Goal: Communication & Community: Share content

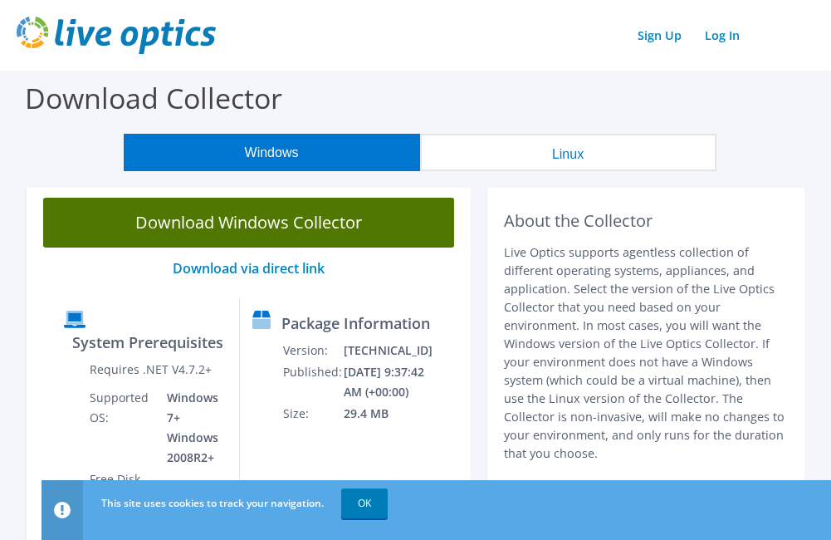
click at [304, 223] on link "Download Windows Collector" at bounding box center [248, 223] width 411 height 50
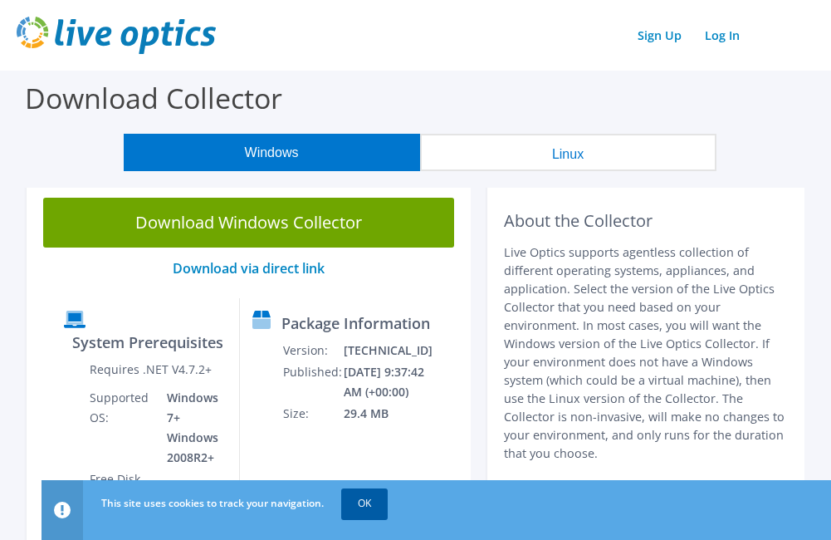
click at [380, 509] on link "OK" at bounding box center [364, 503] width 46 height 30
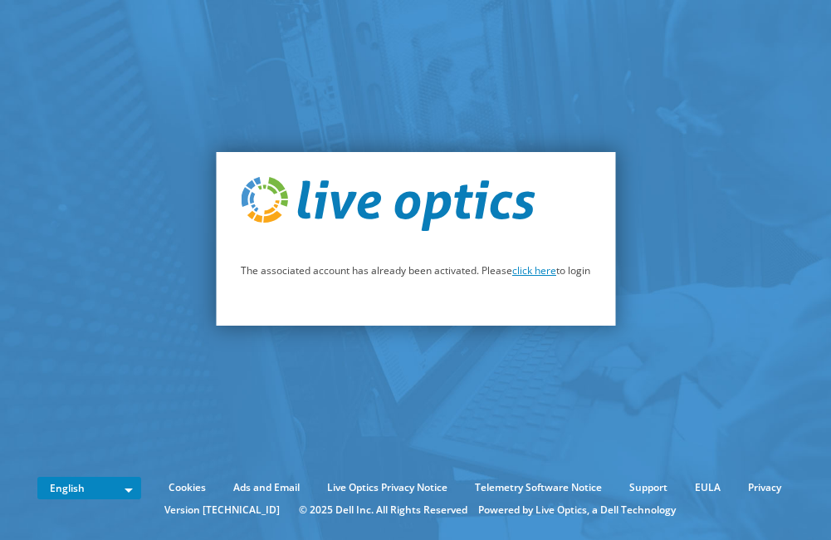
click at [542, 275] on link "click here" at bounding box center [534, 270] width 44 height 14
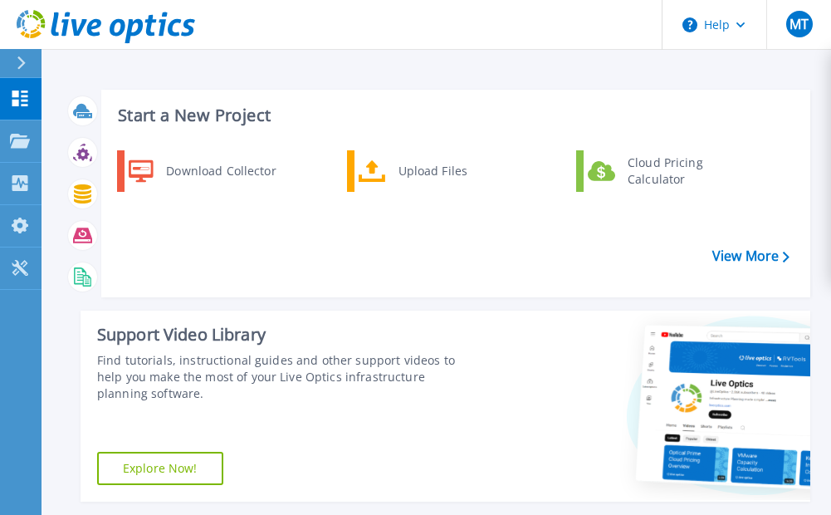
click at [388, 28] on header "Help MT End User [PERSON_NAME] [EMAIL_ADDRESS][DOMAIN_NAME] Long Lines Broadban…" at bounding box center [415, 25] width 831 height 50
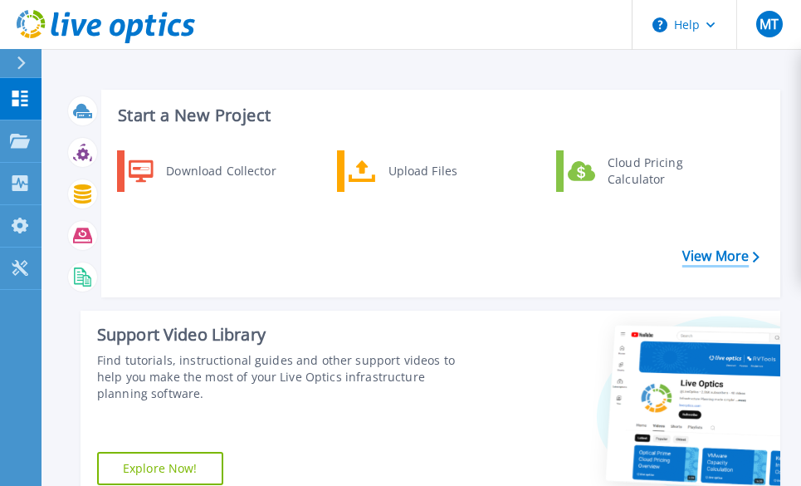
click at [722, 257] on link "View More" at bounding box center [720, 256] width 77 height 16
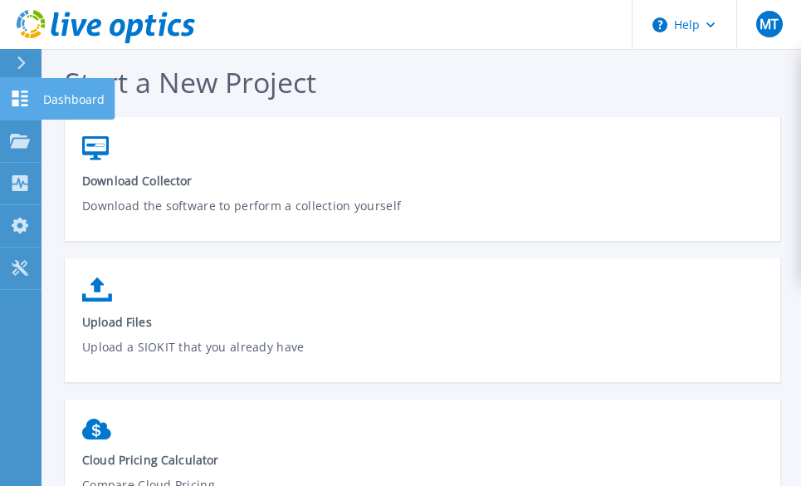
click at [23, 97] on icon at bounding box center [20, 99] width 16 height 16
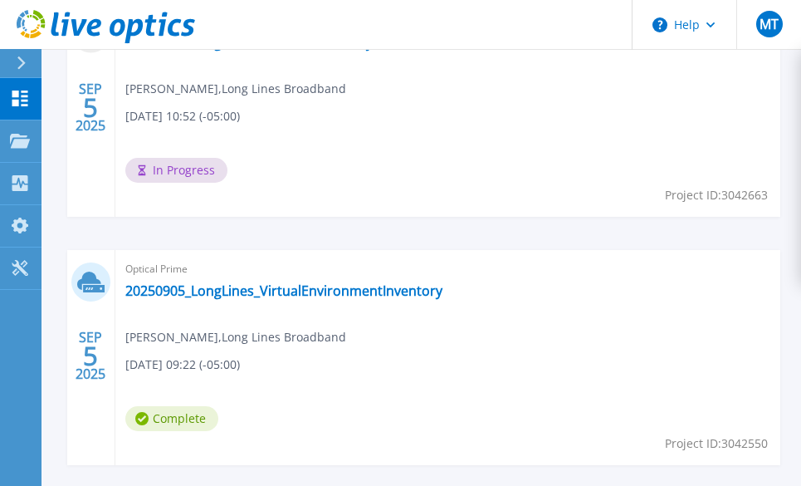
scroll to position [662, 0]
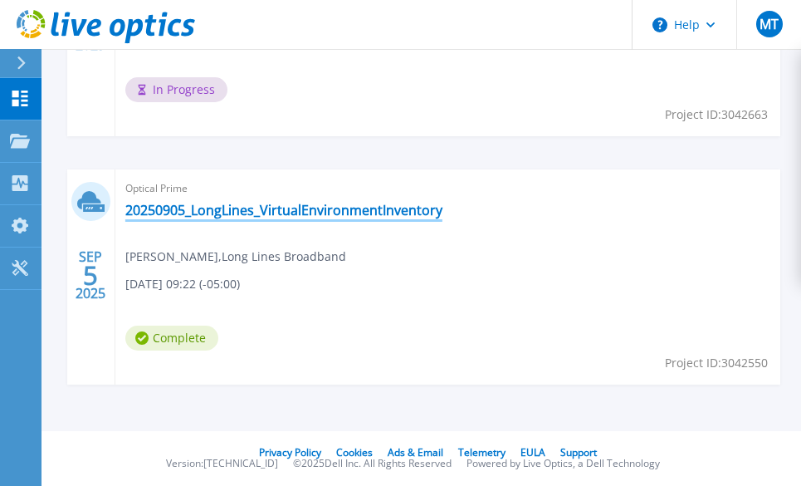
click at [349, 210] on link "20250905_LongLines_VirtualEnvironmentInventory" at bounding box center [283, 210] width 317 height 17
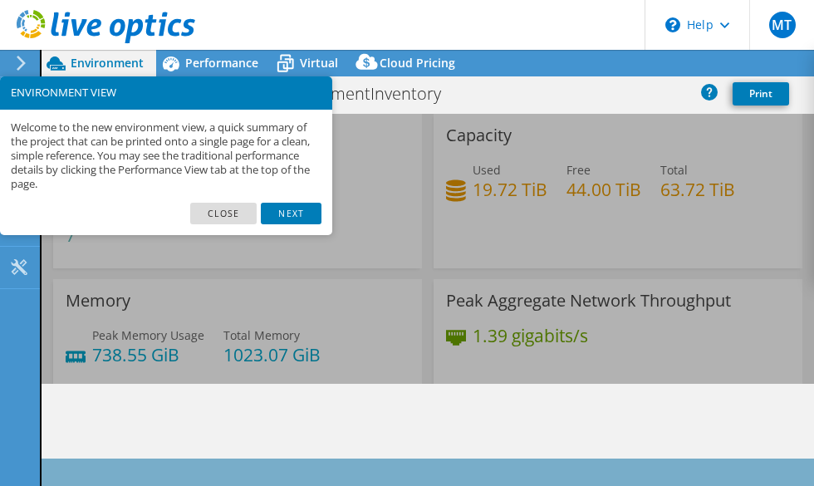
select select "USD"
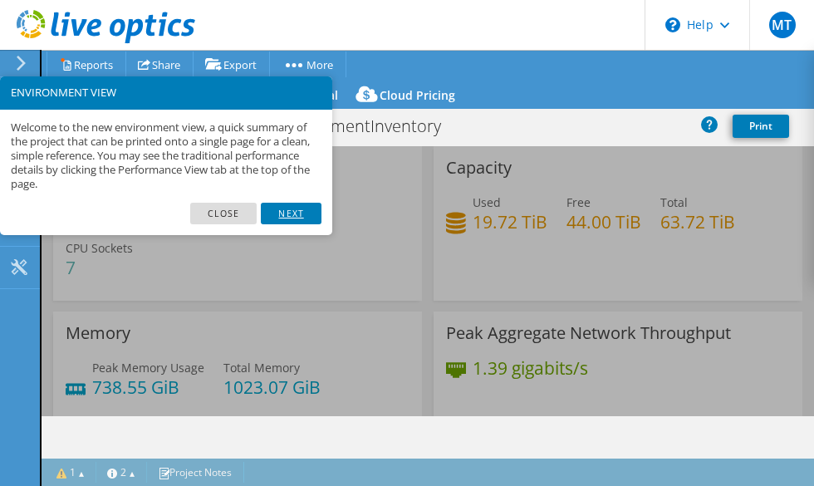
click at [304, 219] on link "Next" at bounding box center [291, 214] width 60 height 22
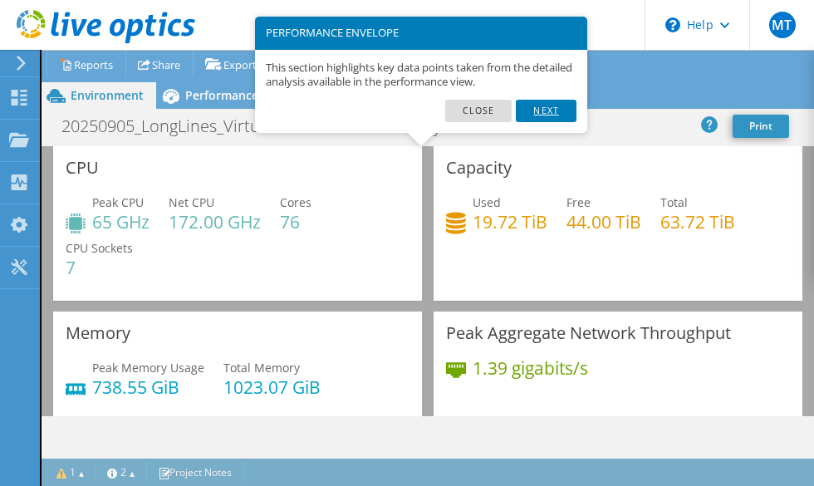
click at [548, 115] on link "Next" at bounding box center [546, 111] width 60 height 22
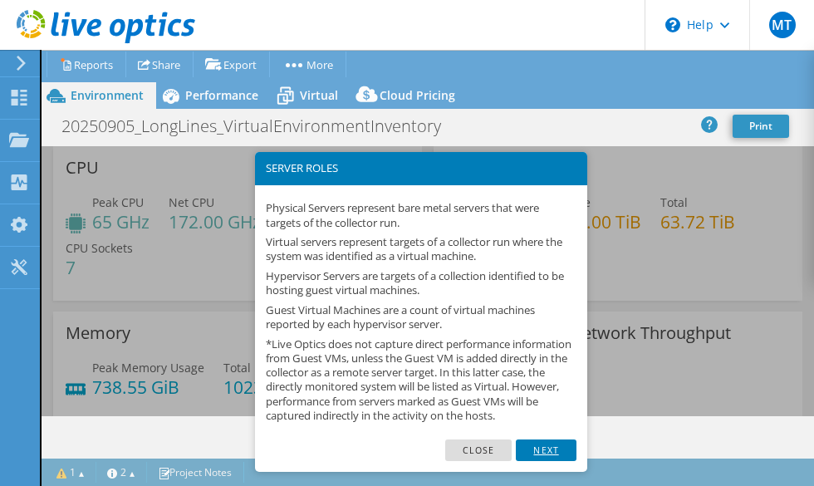
click at [555, 454] on link "Next" at bounding box center [546, 450] width 60 height 22
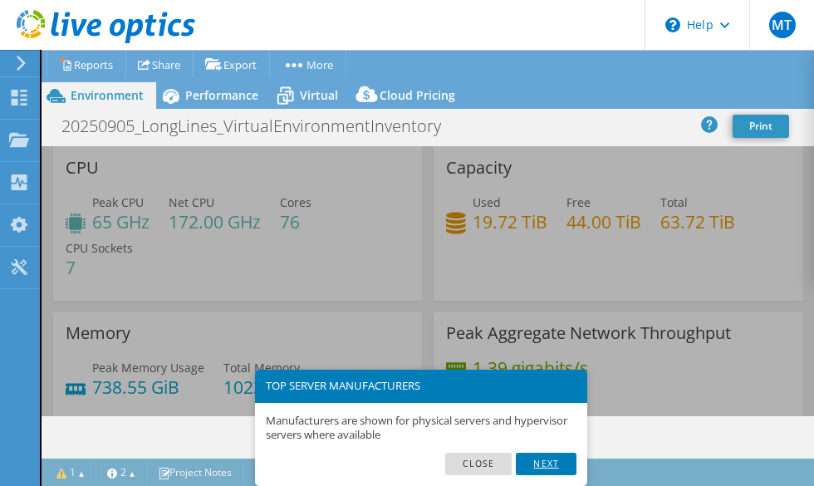
click at [556, 456] on link "Next" at bounding box center [546, 464] width 60 height 22
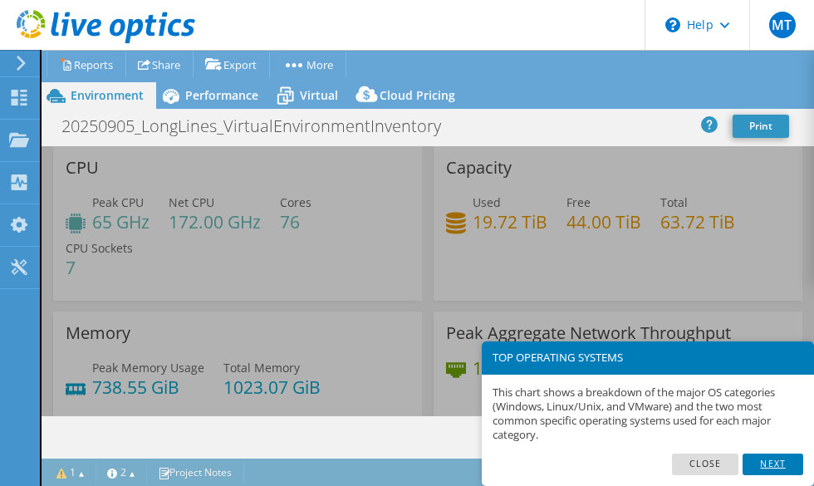
click at [777, 462] on link "Next" at bounding box center [772, 464] width 60 height 22
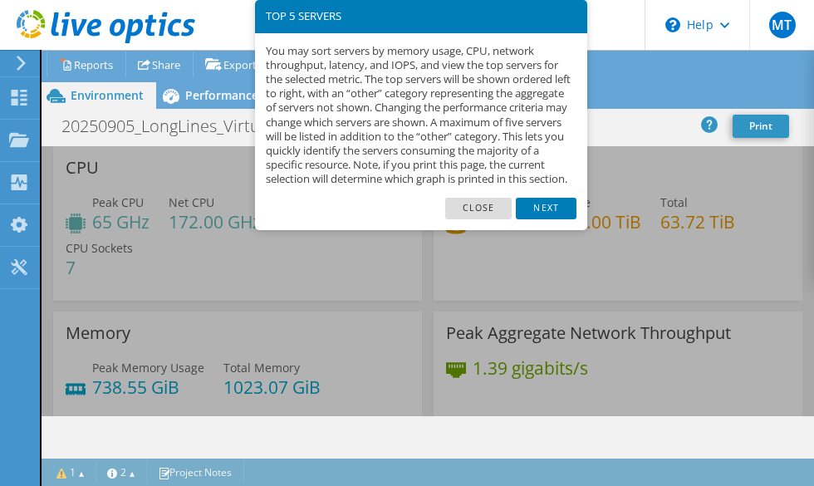
scroll to position [1267, 0]
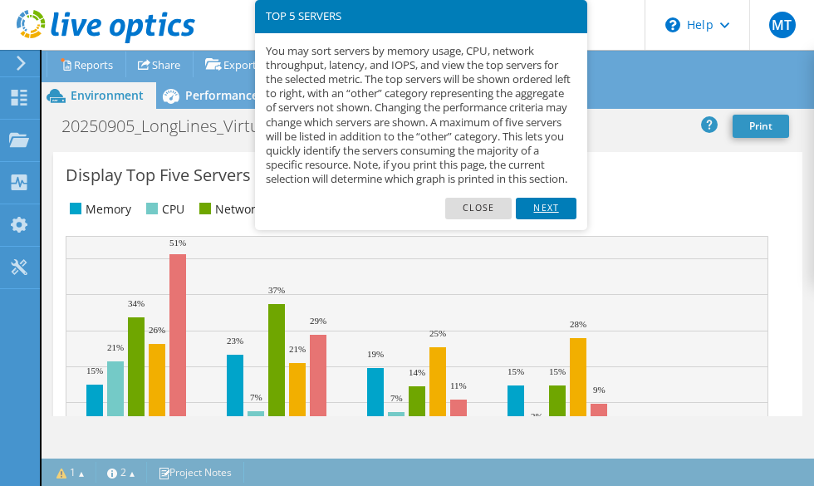
click at [550, 219] on link "Next" at bounding box center [546, 209] width 60 height 22
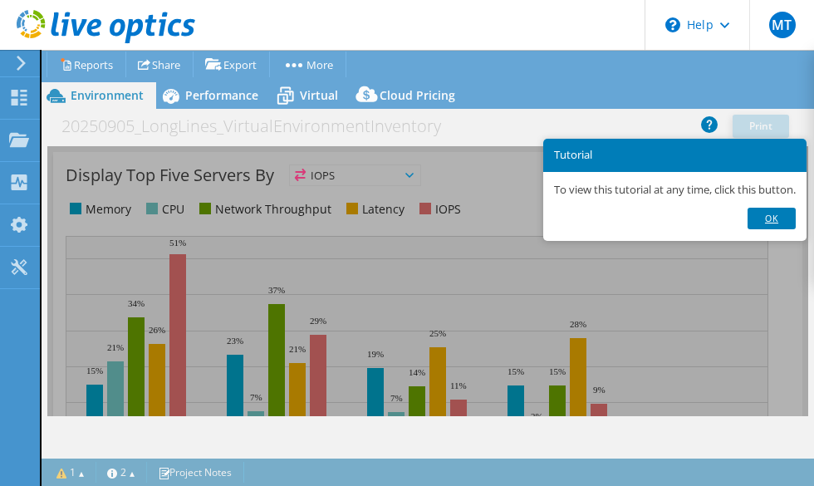
click at [780, 221] on link "Ok" at bounding box center [771, 219] width 48 height 22
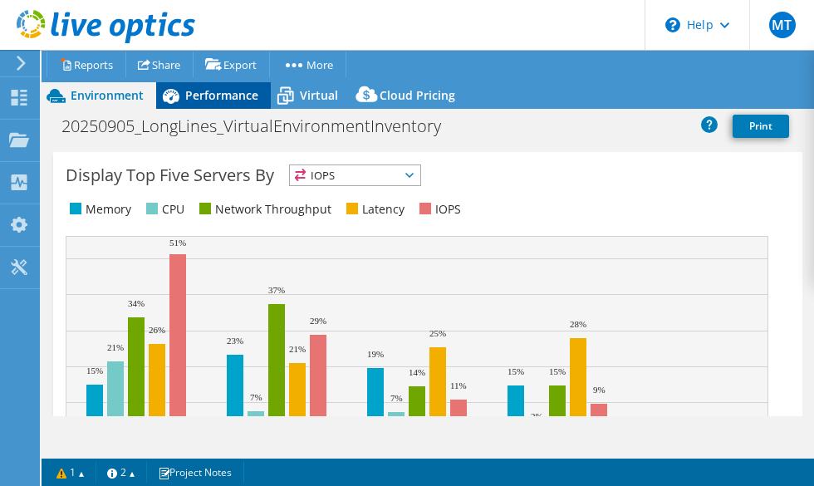
click at [222, 99] on span "Performance" at bounding box center [221, 95] width 73 height 16
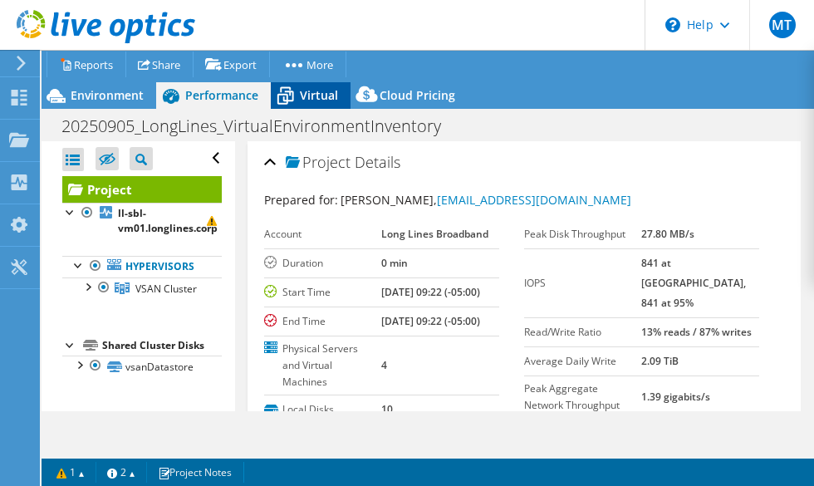
click at [317, 104] on div "Virtual" at bounding box center [311, 95] width 80 height 27
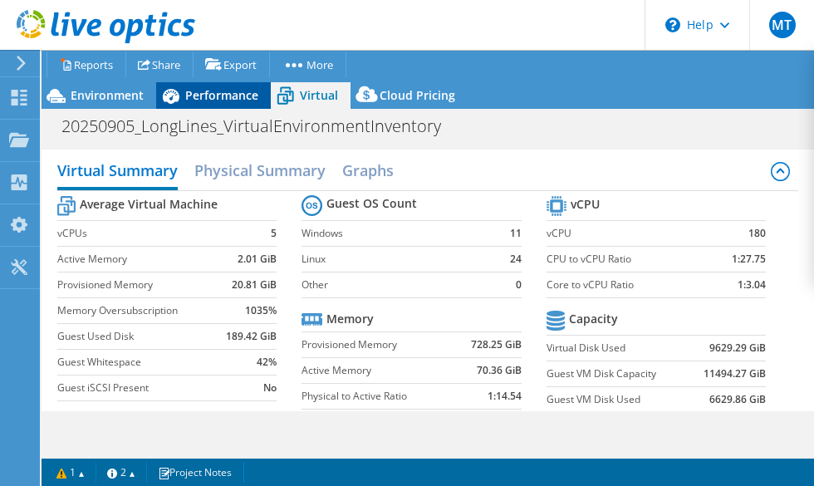
click at [239, 100] on span "Performance" at bounding box center [221, 95] width 73 height 16
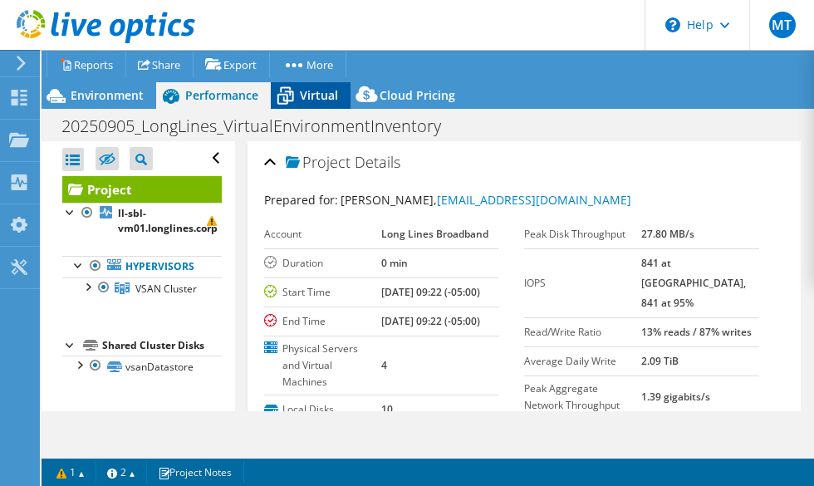
click at [325, 95] on span "Virtual" at bounding box center [319, 95] width 38 height 16
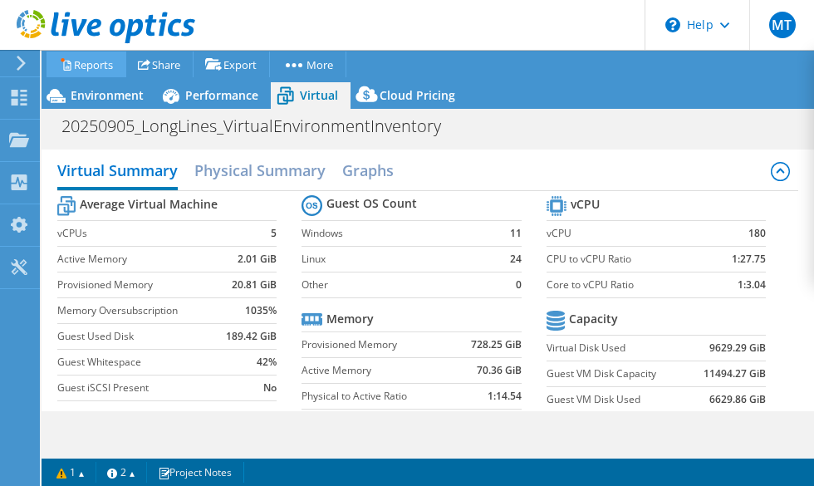
click at [102, 69] on link "Reports" at bounding box center [86, 64] width 80 height 26
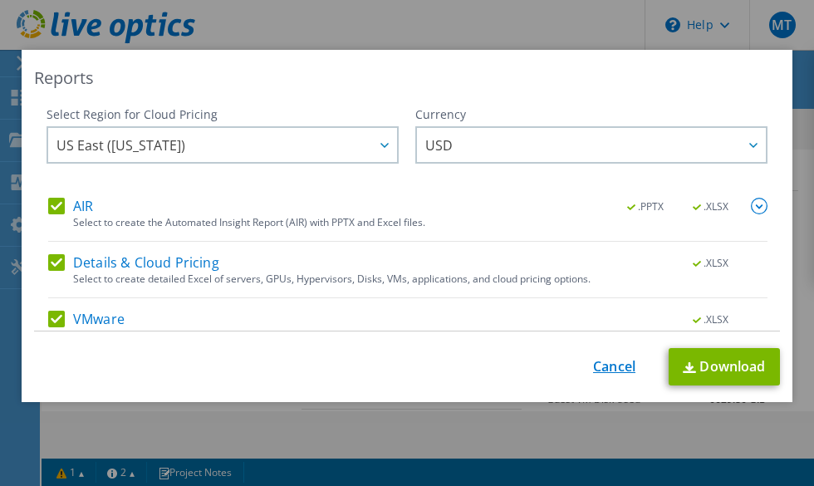
click at [599, 369] on link "Cancel" at bounding box center [614, 367] width 42 height 16
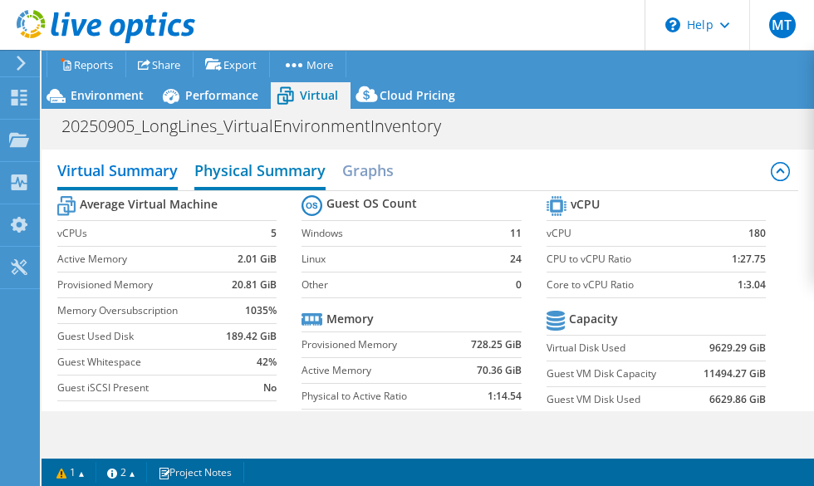
click at [232, 176] on h2 "Physical Summary" at bounding box center [259, 172] width 131 height 37
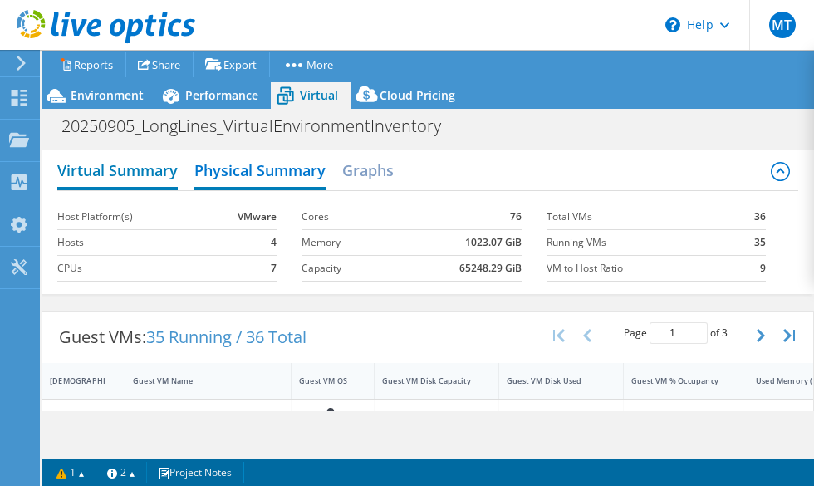
click at [159, 174] on h2 "Virtual Summary" at bounding box center [117, 172] width 120 height 37
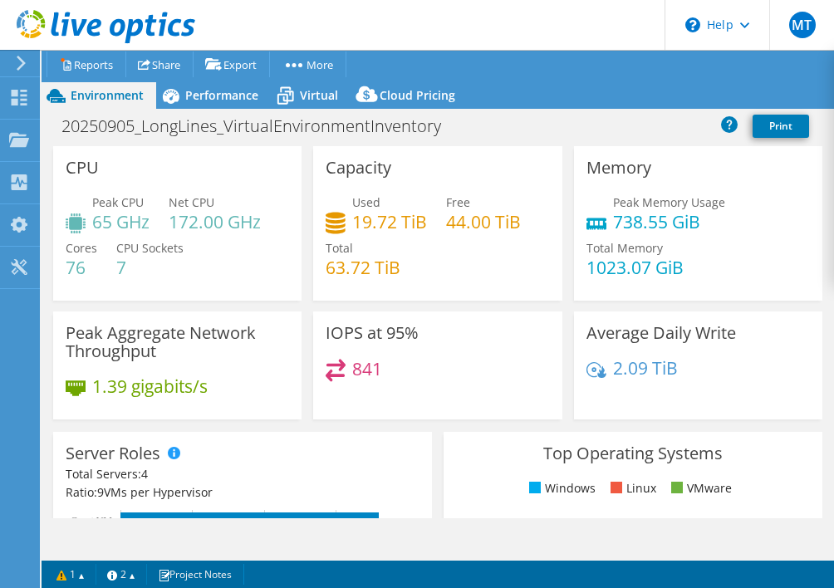
select select "USD"
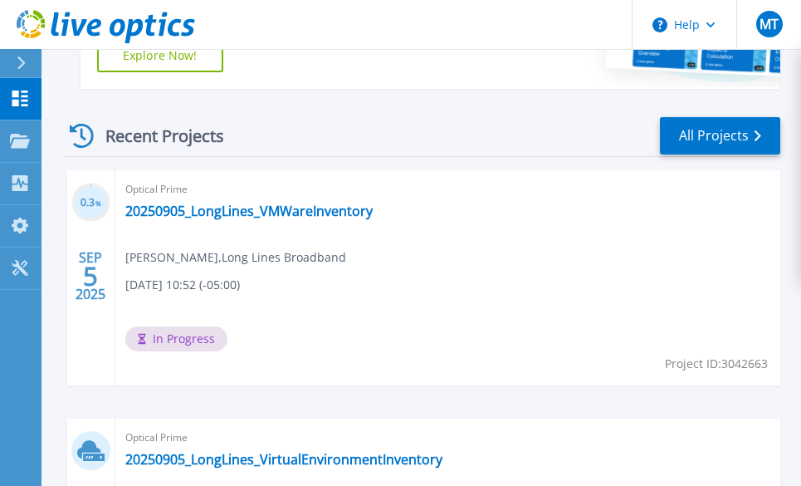
scroll to position [330, 0]
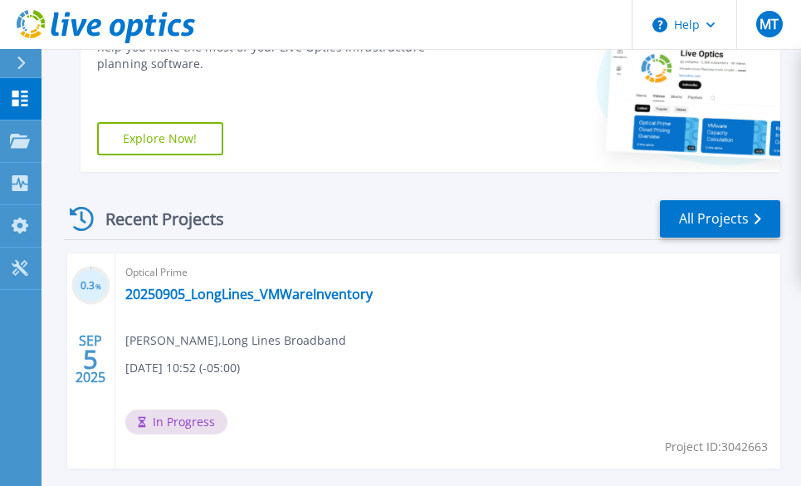
click at [17, 62] on icon at bounding box center [21, 62] width 9 height 13
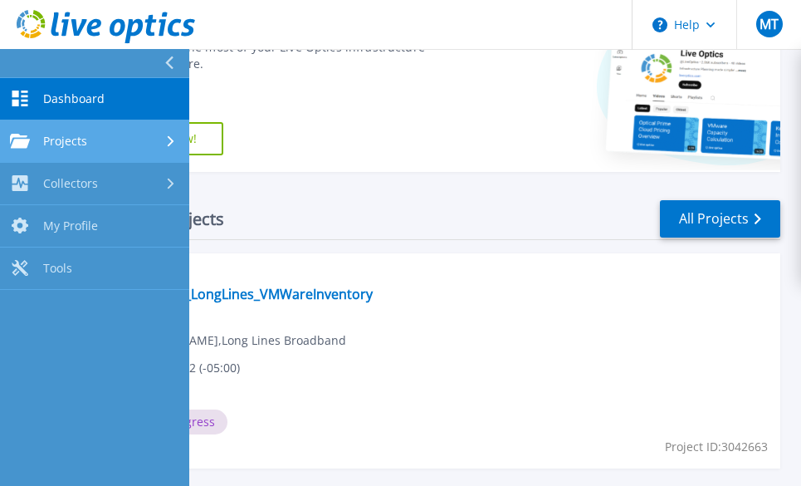
click at [101, 150] on link "Projects Projects" at bounding box center [94, 141] width 189 height 42
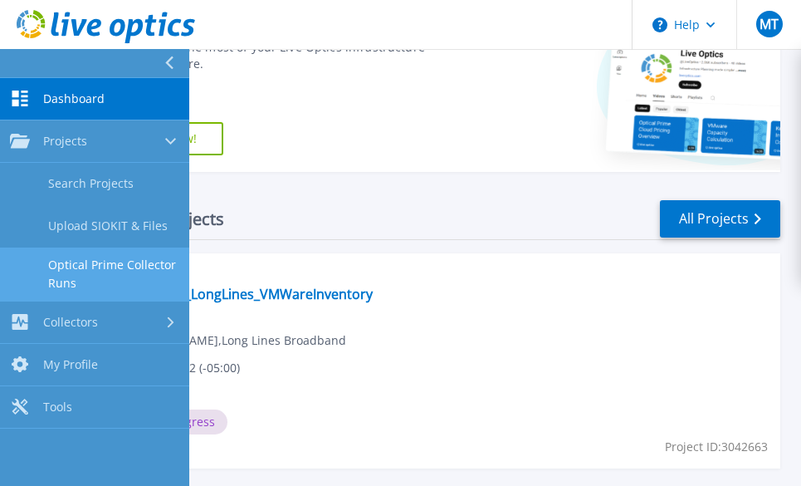
click at [115, 259] on link "Optical Prime Collector Runs" at bounding box center [94, 273] width 189 height 53
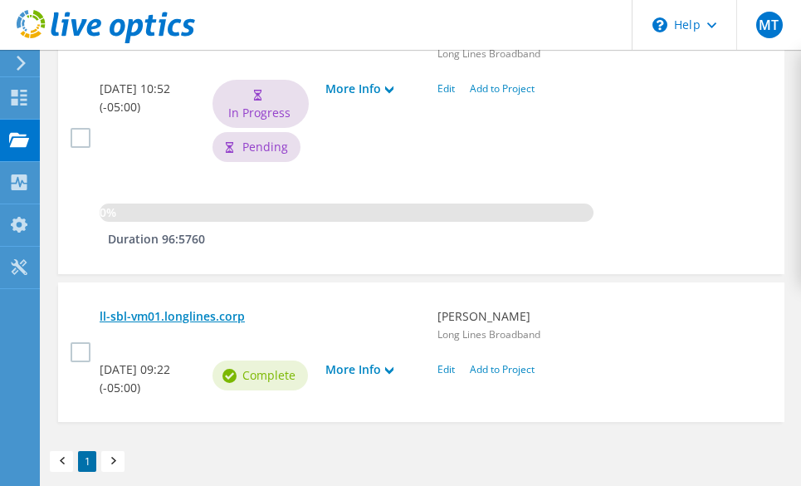
scroll to position [830, 0]
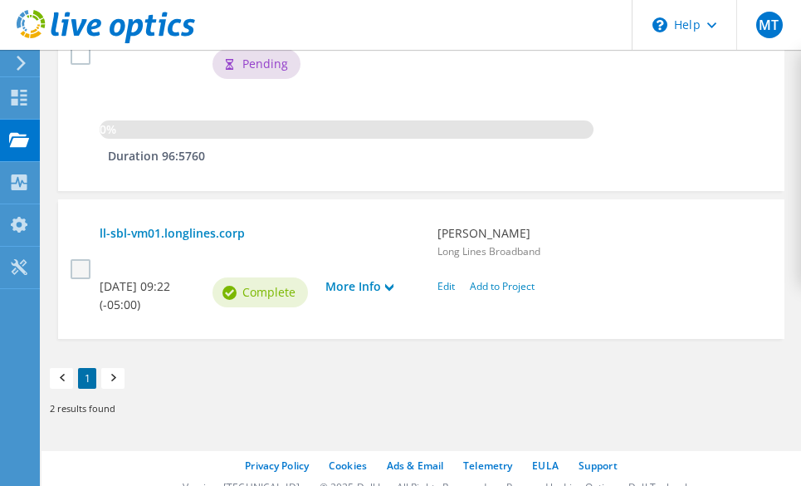
click at [86, 266] on label at bounding box center [83, 269] width 24 height 20
click at [0, 0] on input "checkbox" at bounding box center [0, 0] width 0 height 0
click at [442, 286] on link "Edit" at bounding box center [446, 286] width 17 height 14
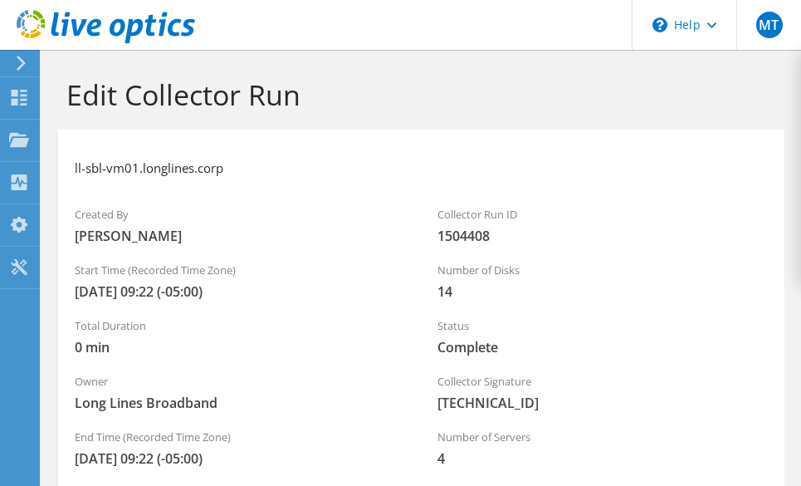
click at [11, 59] on div at bounding box center [18, 63] width 18 height 15
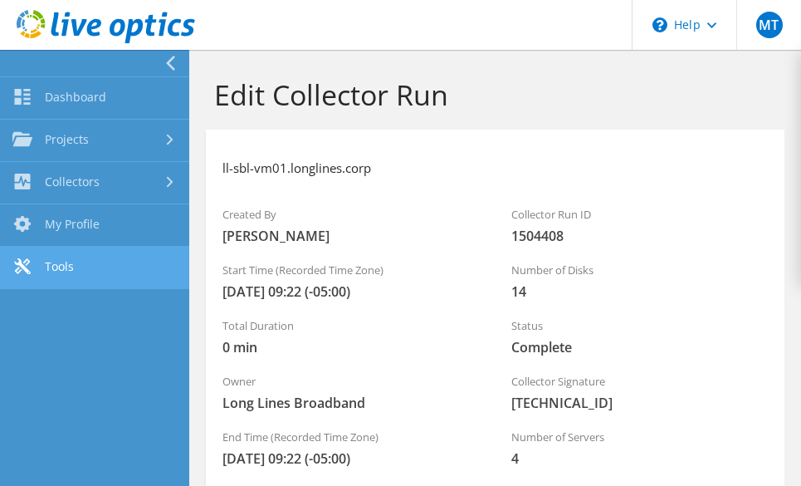
click at [107, 266] on link "Tools" at bounding box center [94, 268] width 189 height 42
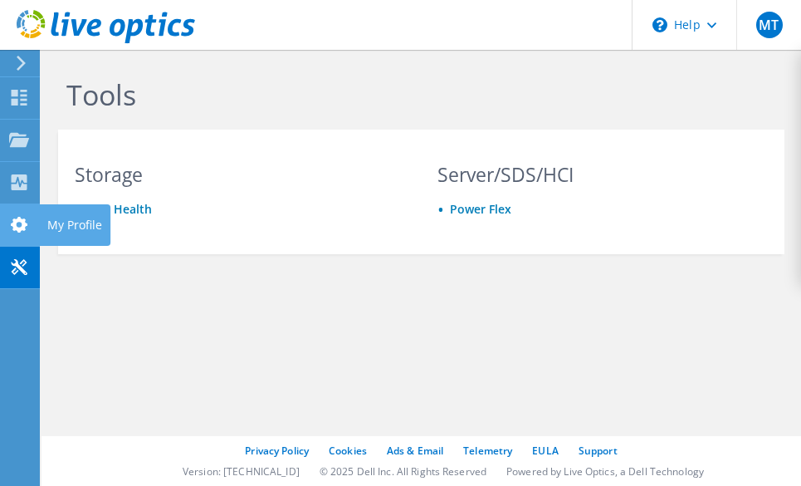
click at [25, 234] on div at bounding box center [19, 227] width 20 height 18
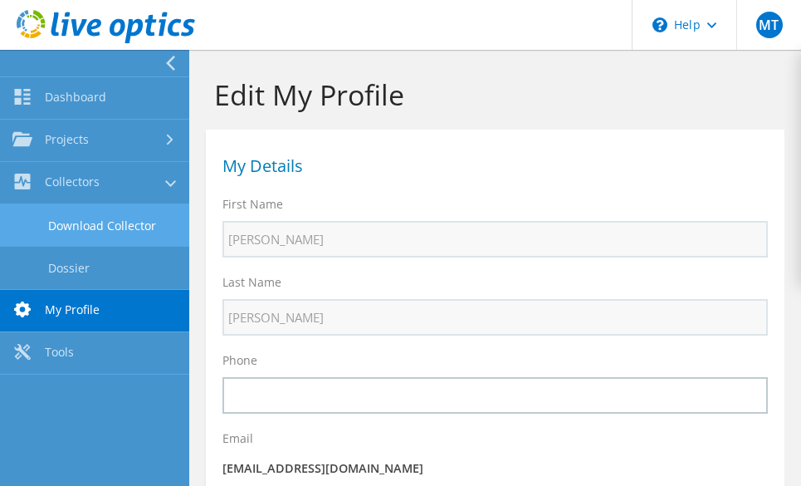
click at [85, 217] on link "Download Collector" at bounding box center [94, 225] width 189 height 42
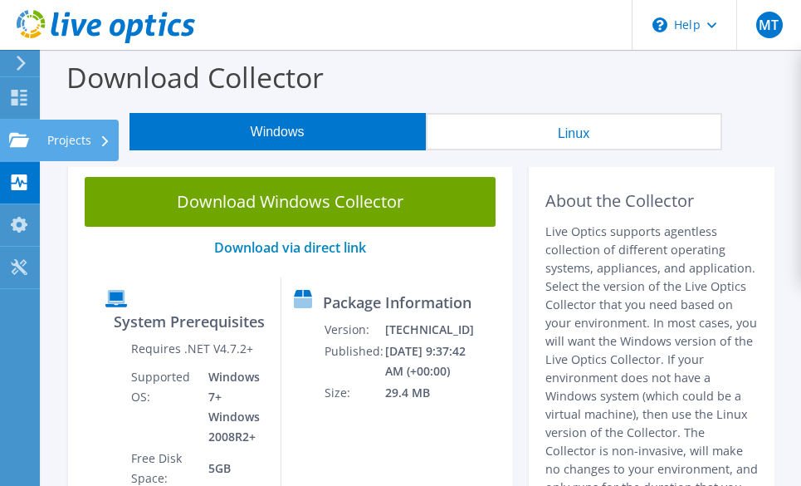
click at [27, 148] on div at bounding box center [19, 142] width 20 height 18
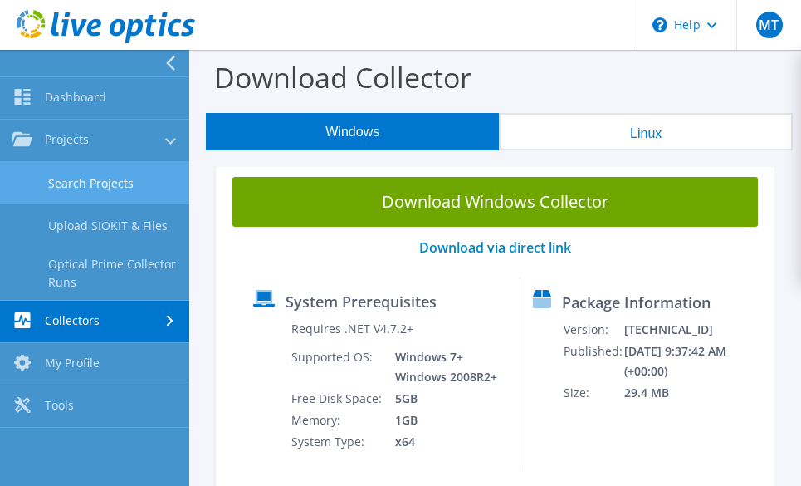
click at [92, 185] on link "Search Projects" at bounding box center [94, 183] width 189 height 42
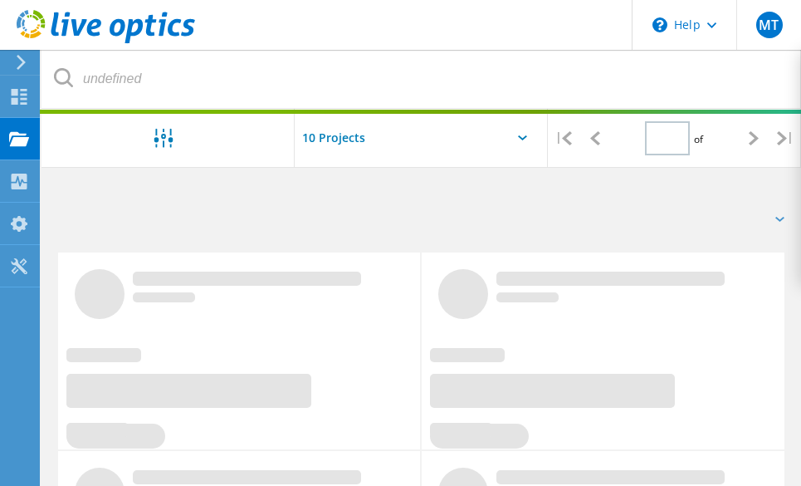
type input "1"
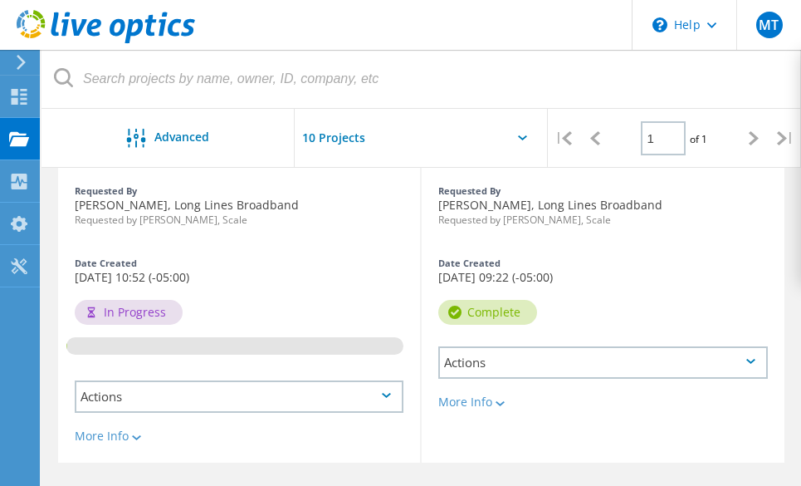
scroll to position [83, 0]
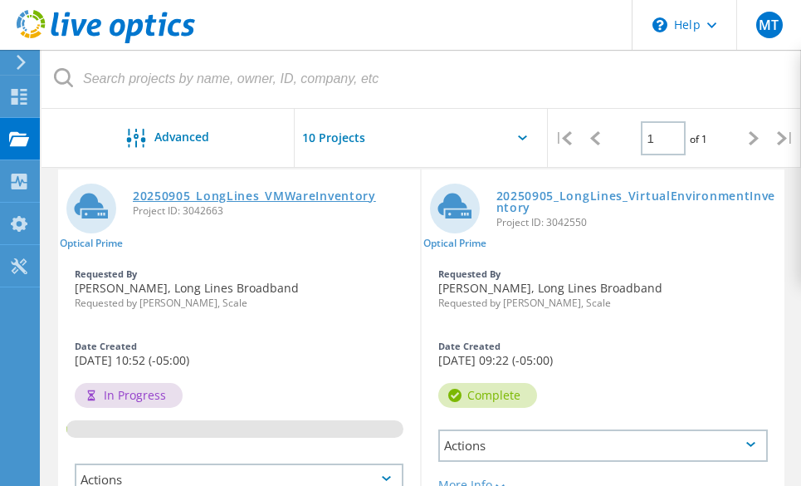
click at [283, 196] on link "20250905_LongLines_VMWareInventory" at bounding box center [254, 196] width 243 height 12
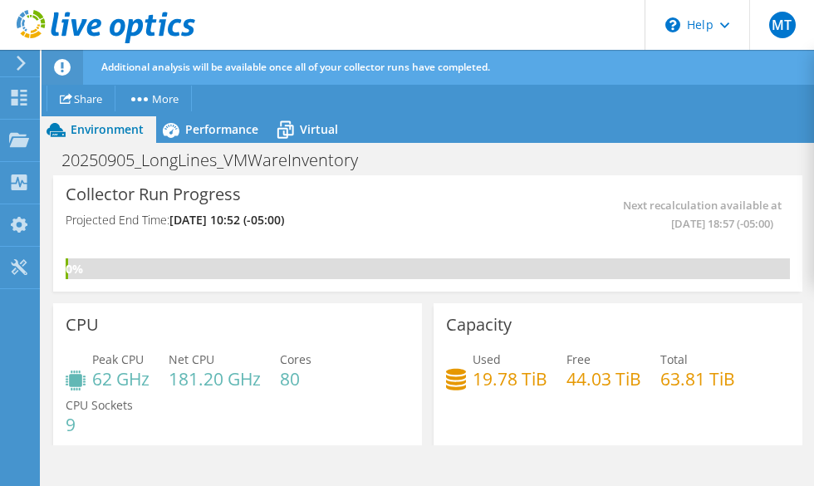
click at [287, 275] on div "0%" at bounding box center [428, 268] width 724 height 21
click at [288, 242] on div "Collector Run Progress Projected End Time: 09/09/2025, 10:52 (-05:00) Next reca…" at bounding box center [428, 223] width 724 height 71
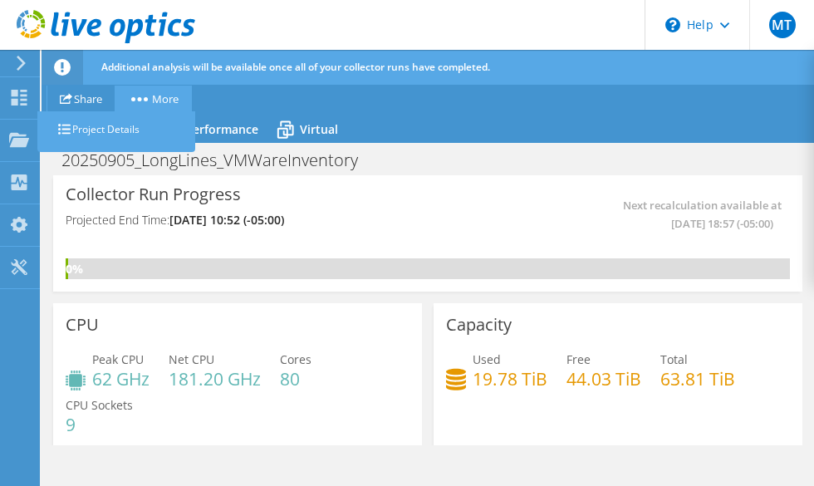
click at [166, 100] on link "More" at bounding box center [153, 99] width 77 height 26
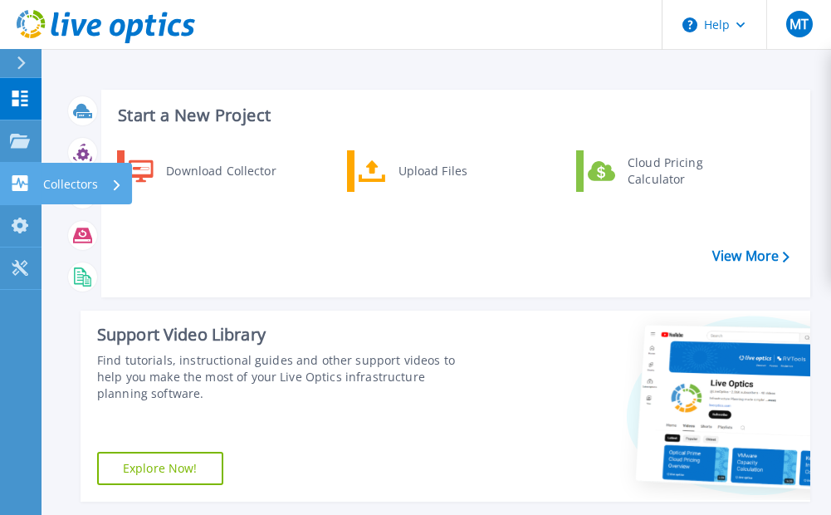
click at [29, 182] on icon at bounding box center [20, 183] width 20 height 16
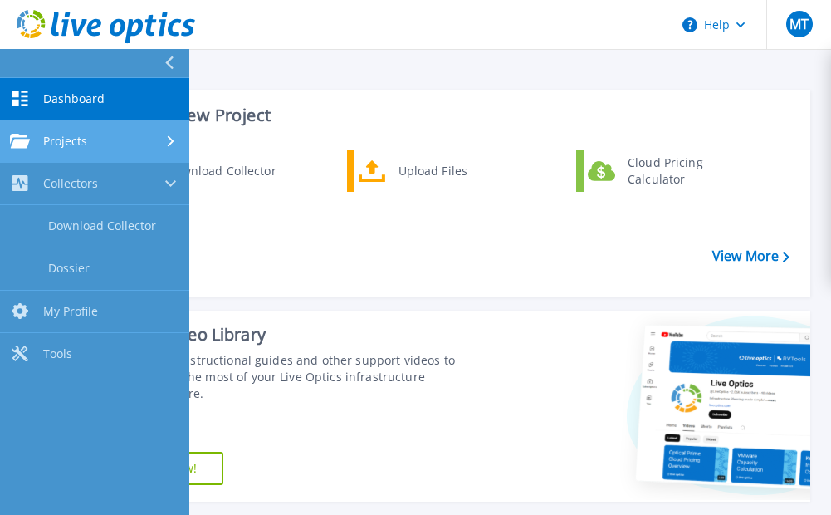
click at [78, 145] on span "Projects" at bounding box center [65, 141] width 44 height 15
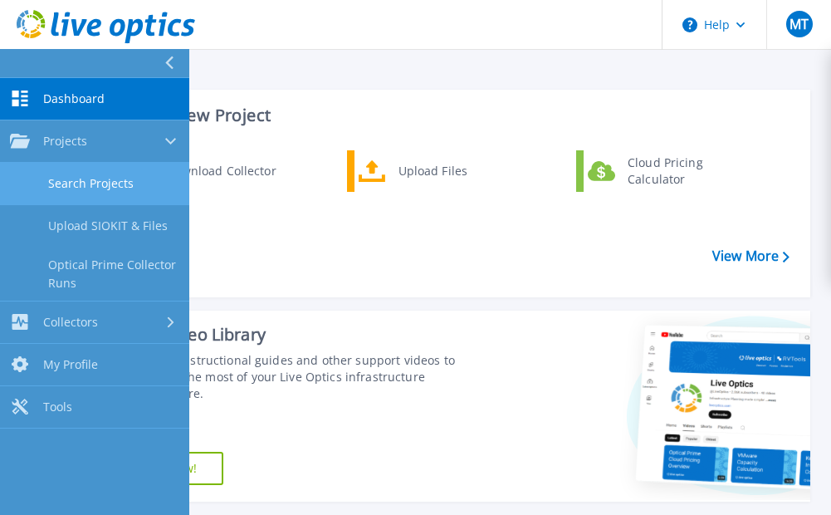
click at [84, 178] on link "Search Projects" at bounding box center [94, 184] width 189 height 42
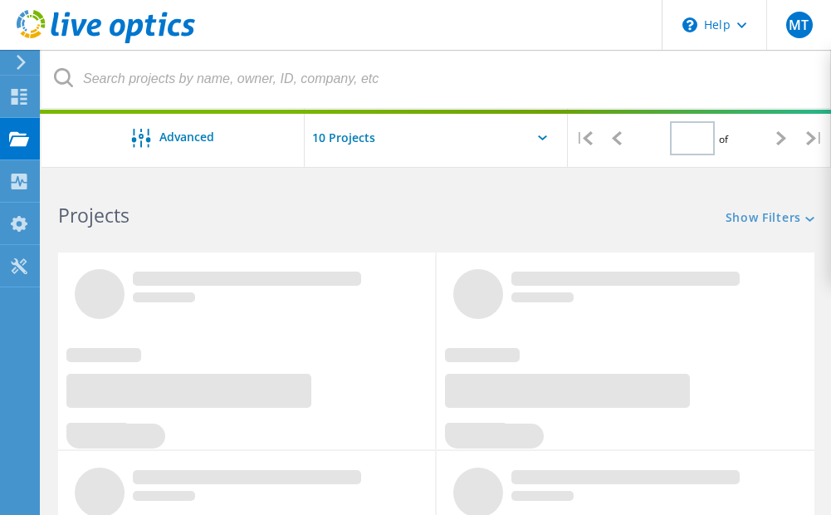
type input "1"
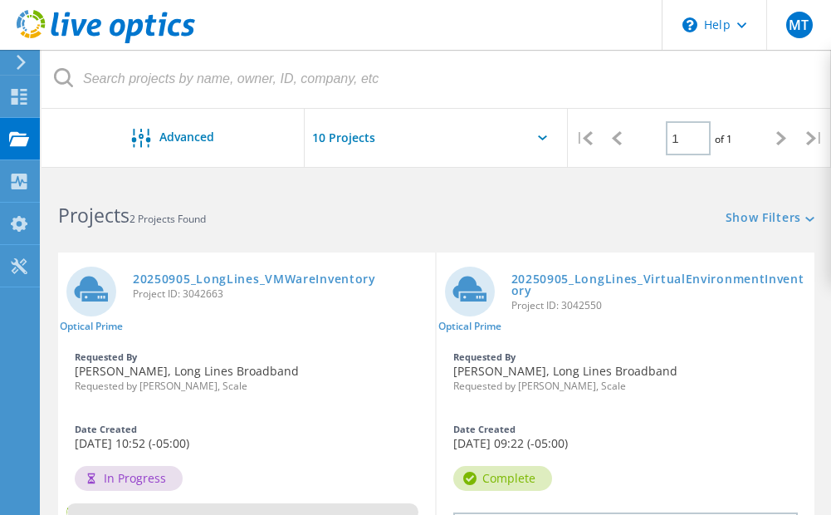
scroll to position [83, 0]
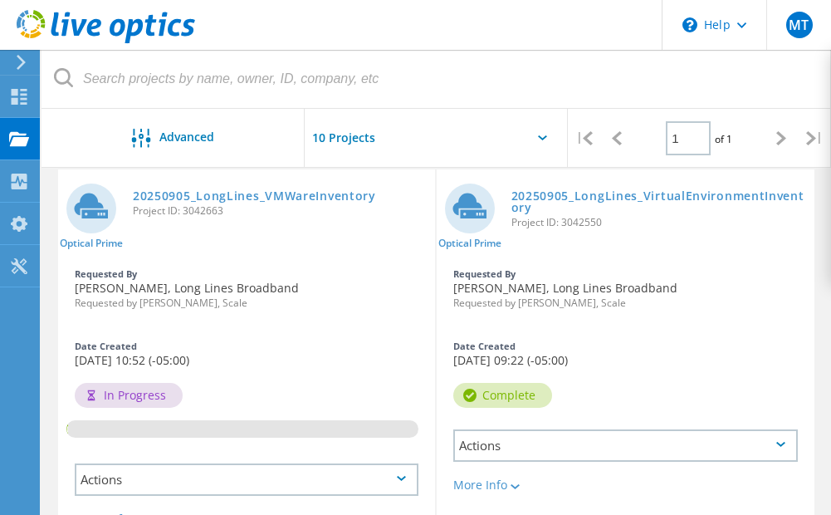
click at [152, 394] on div "In Progress" at bounding box center [129, 395] width 108 height 25
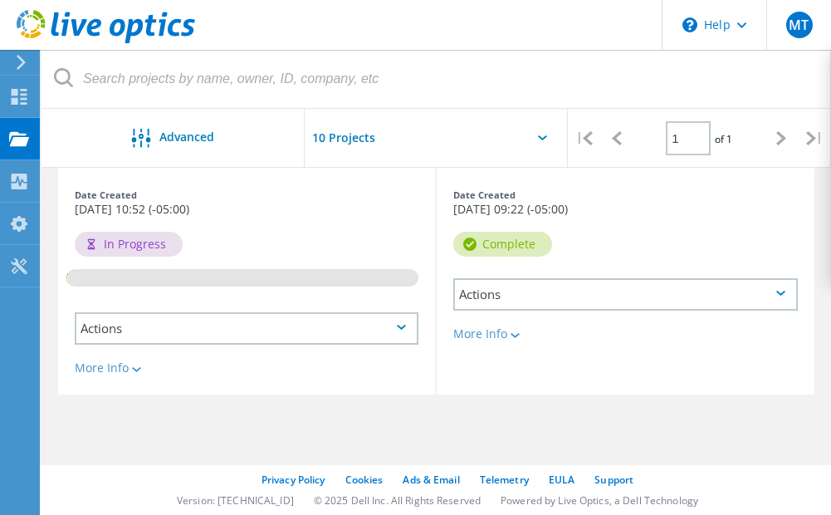
click at [344, 325] on div "Actions" at bounding box center [247, 328] width 344 height 32
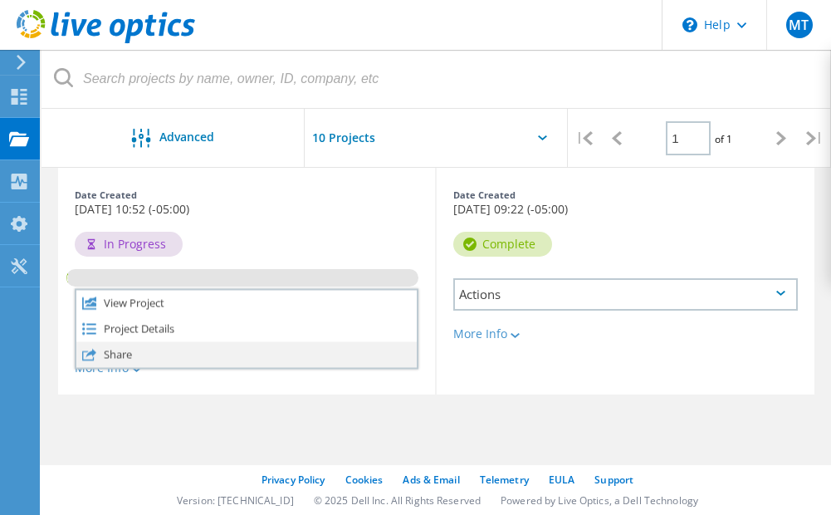
click at [209, 353] on div "Share" at bounding box center [246, 354] width 340 height 26
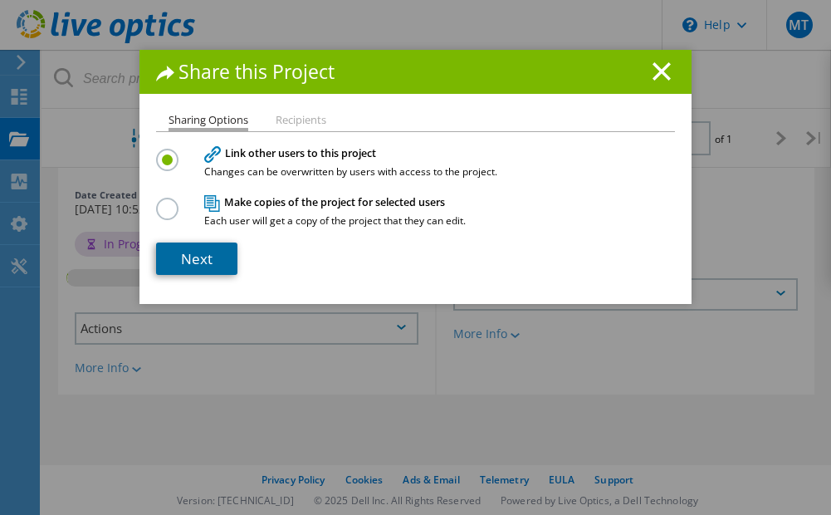
click at [215, 260] on link "Next" at bounding box center [196, 258] width 81 height 32
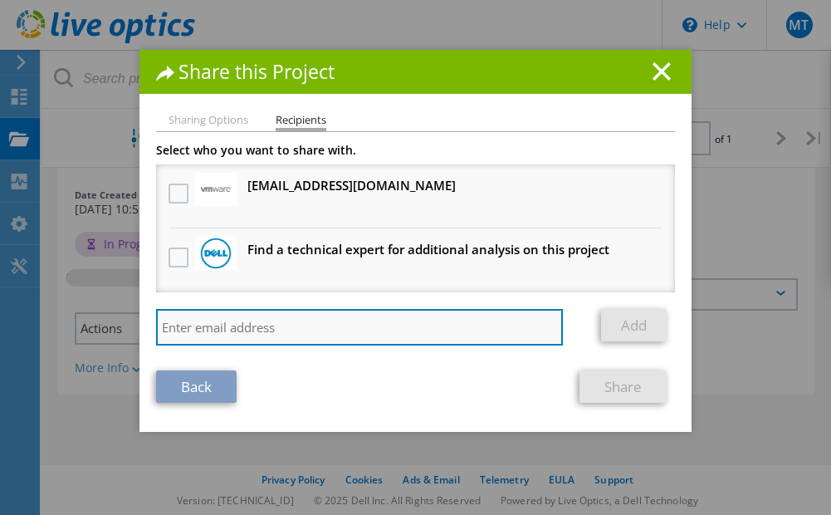
click at [326, 325] on input "search" at bounding box center [359, 327] width 407 height 37
type input "[EMAIL_ADDRESS][DOMAIN_NAME]"
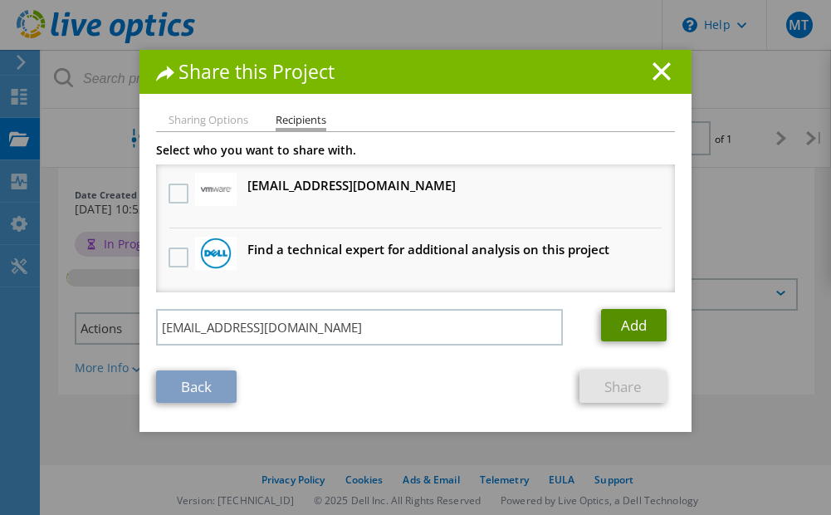
click at [641, 321] on link "Add" at bounding box center [634, 325] width 66 height 32
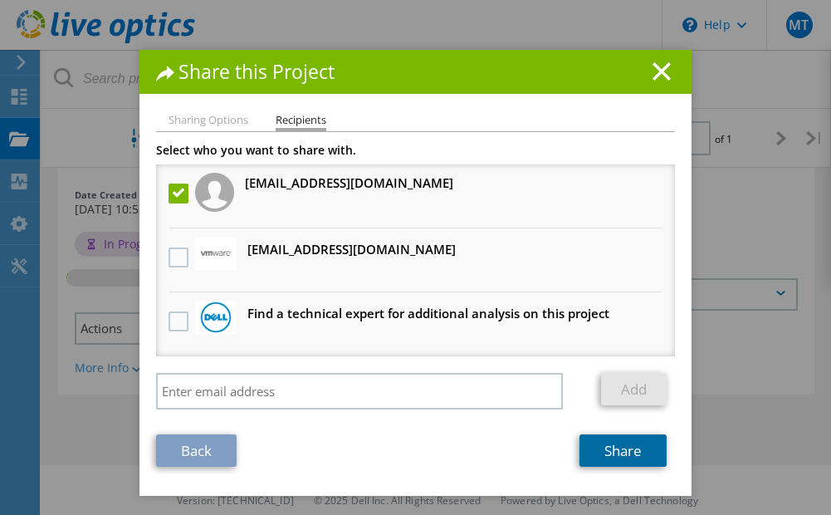
click at [626, 464] on link "Share" at bounding box center [623, 450] width 87 height 32
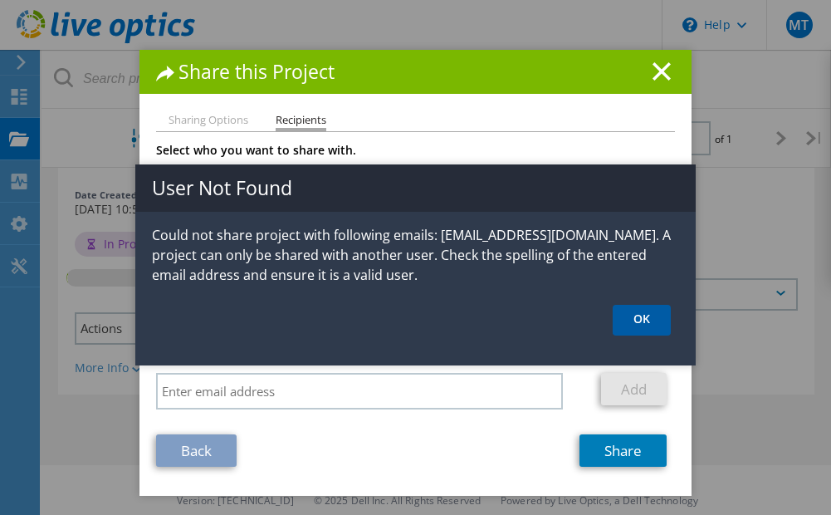
click at [630, 326] on link "OK" at bounding box center [642, 320] width 58 height 31
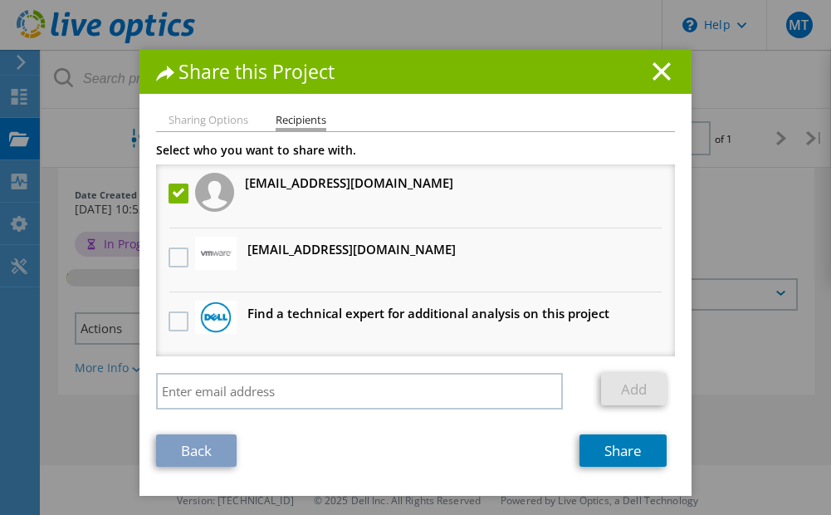
click at [656, 73] on icon at bounding box center [662, 71] width 18 height 18
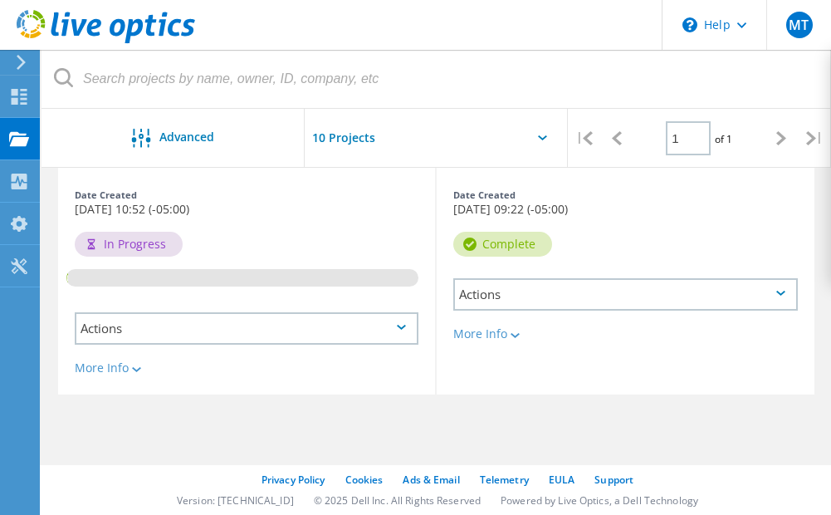
click at [547, 135] on div at bounding box center [436, 143] width 263 height 68
click at [544, 139] on icon at bounding box center [542, 137] width 9 height 5
click at [368, 135] on input "text" at bounding box center [388, 138] width 166 height 58
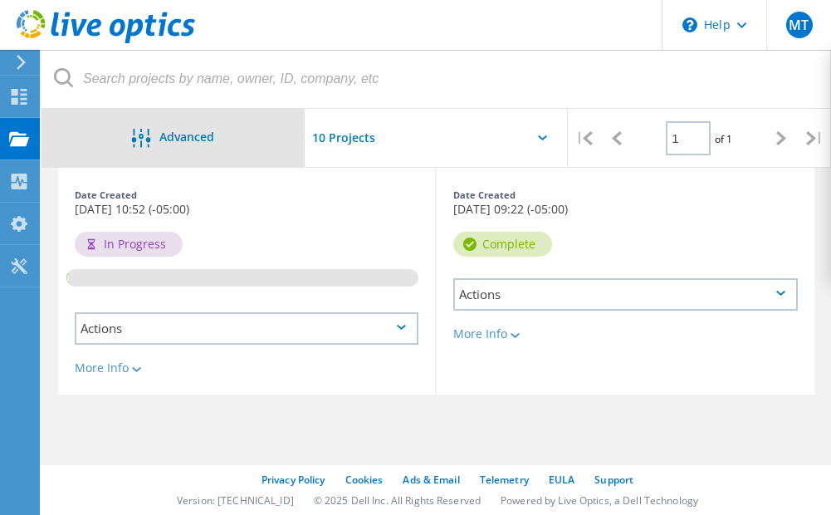
click at [211, 133] on span "Advanced" at bounding box center [186, 137] width 55 height 12
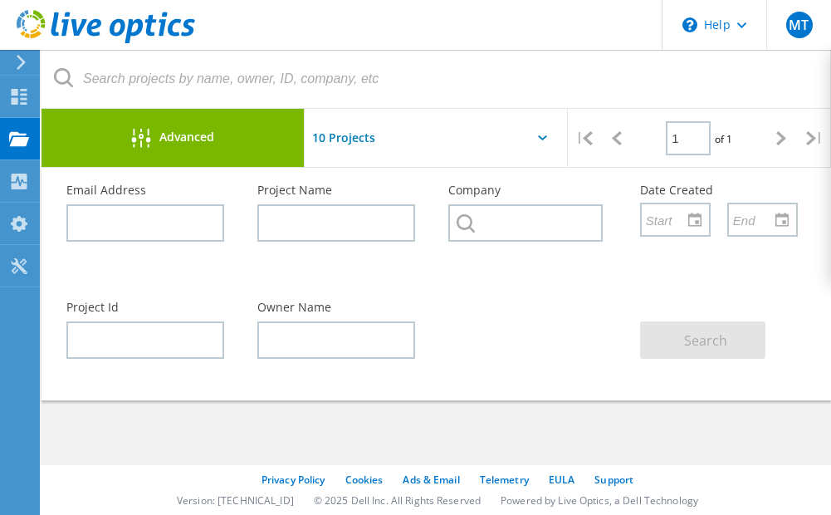
click at [546, 444] on div "Project Name Owner Date Created Status Actions Optical Prime 20250905_LongLines…" at bounding box center [436, 233] width 756 height 432
